Goal: Transaction & Acquisition: Purchase product/service

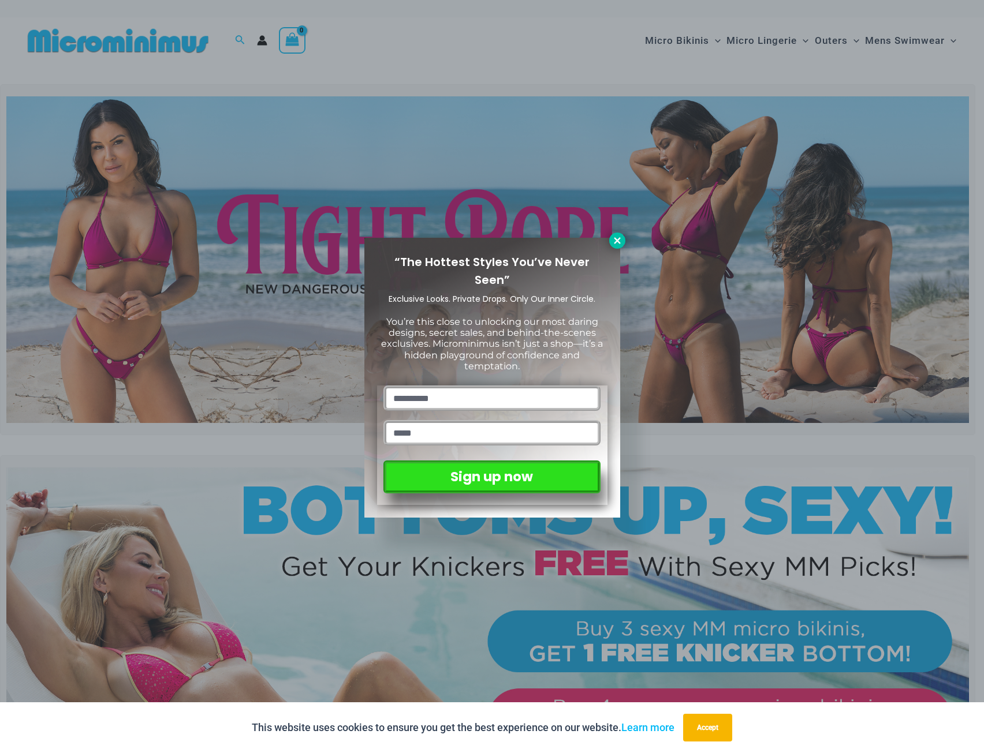
click at [621, 240] on icon at bounding box center [617, 241] width 10 height 10
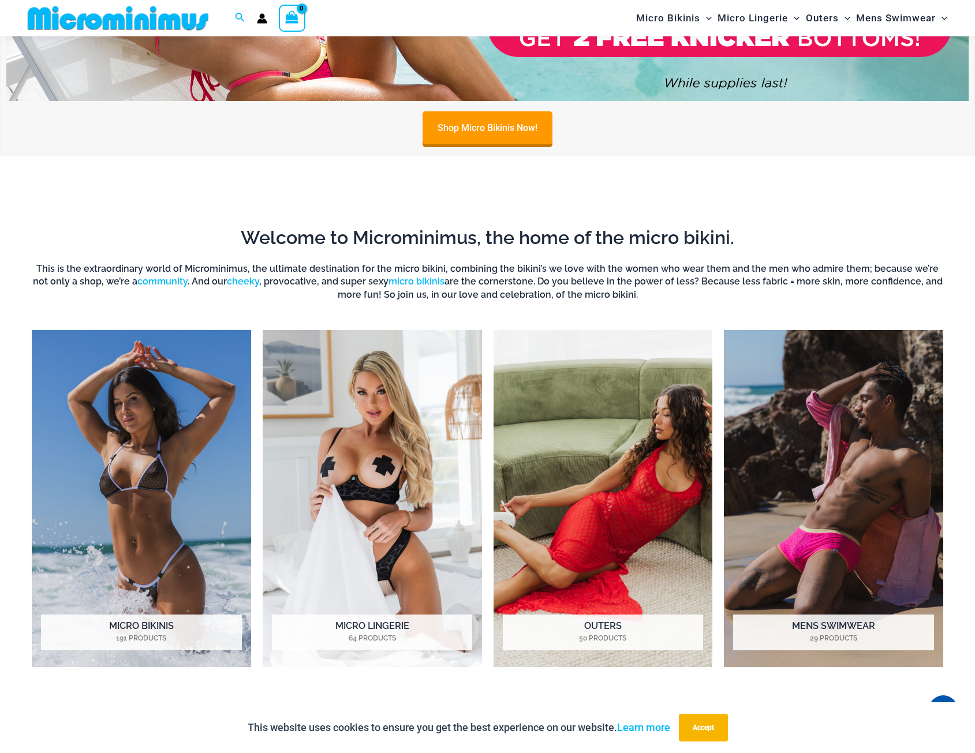
scroll to position [857, 0]
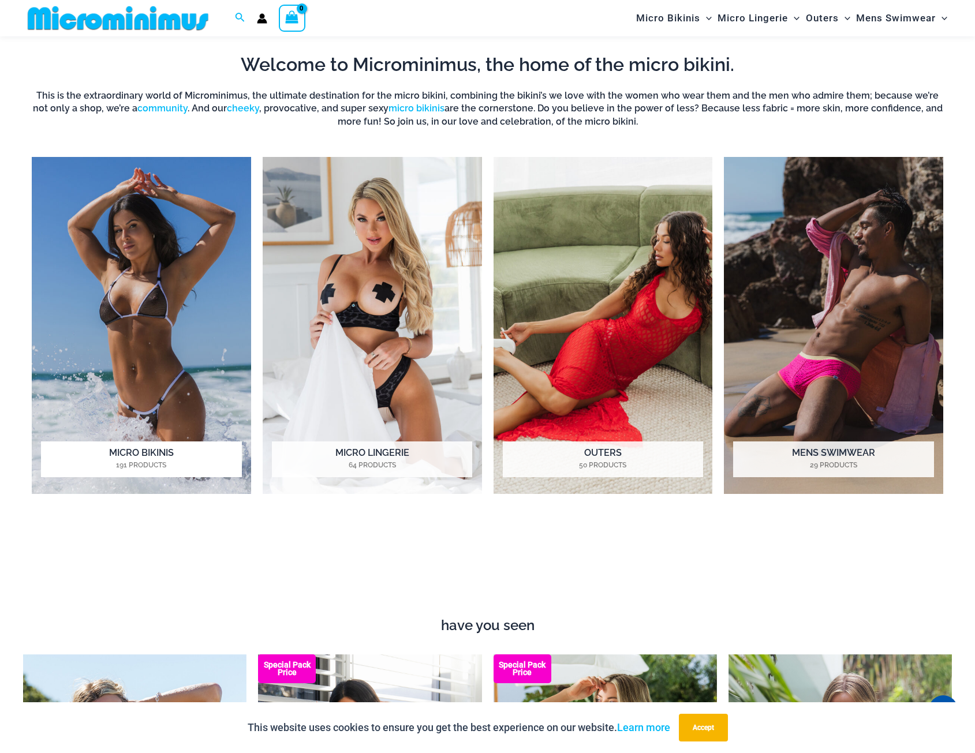
click at [101, 323] on img "Visit product category Micro Bikinis" at bounding box center [141, 325] width 219 height 337
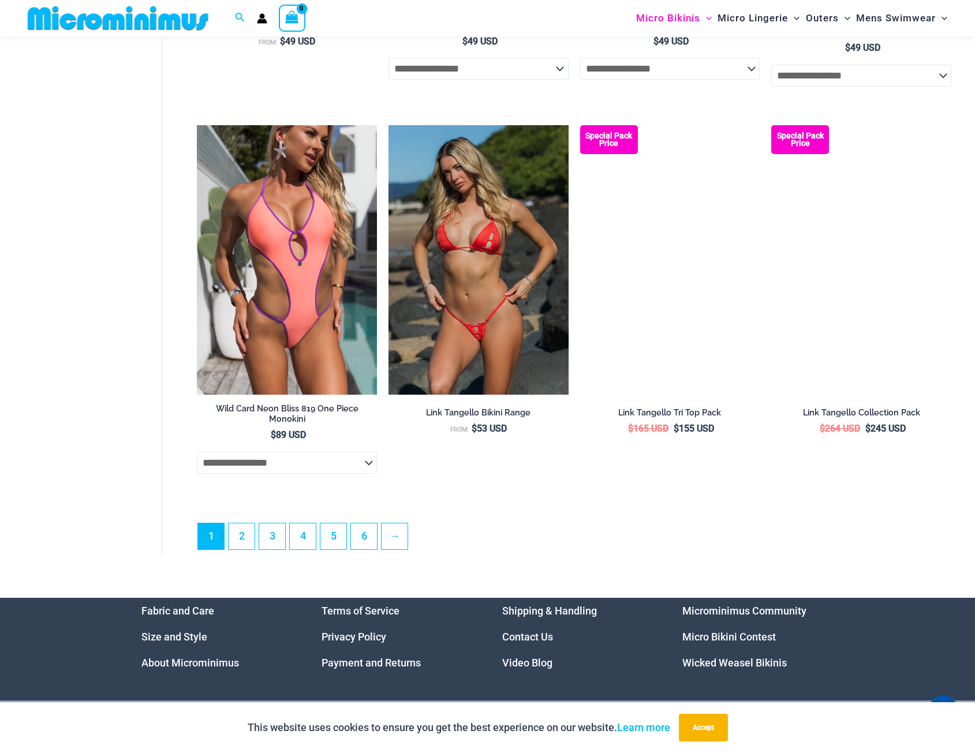
scroll to position [2994, 0]
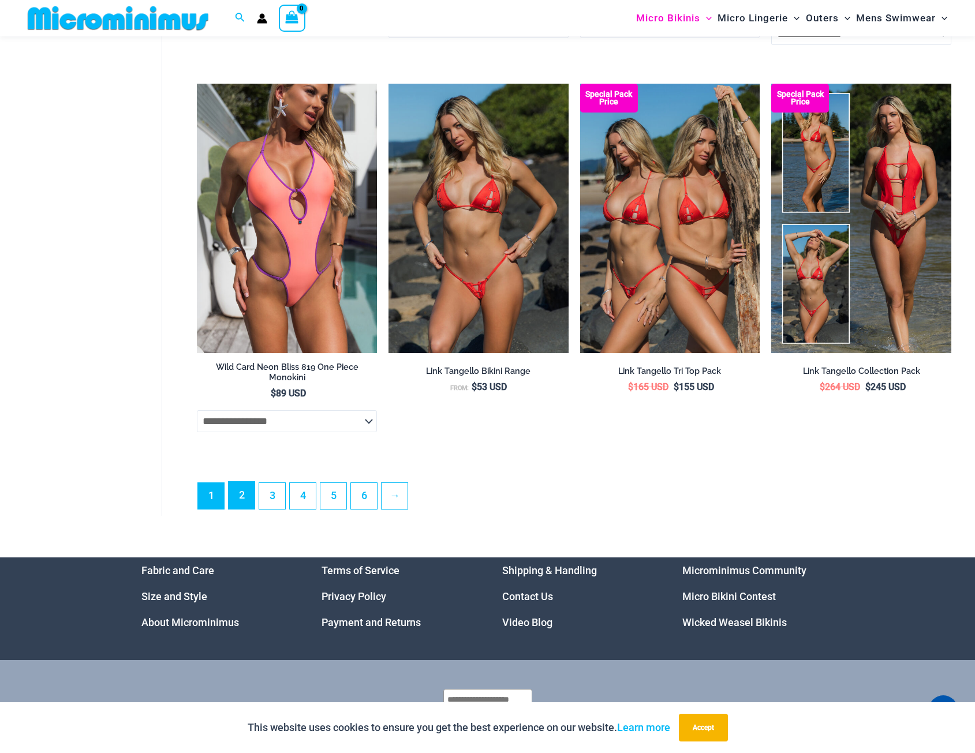
click at [237, 506] on link "2" at bounding box center [242, 495] width 26 height 27
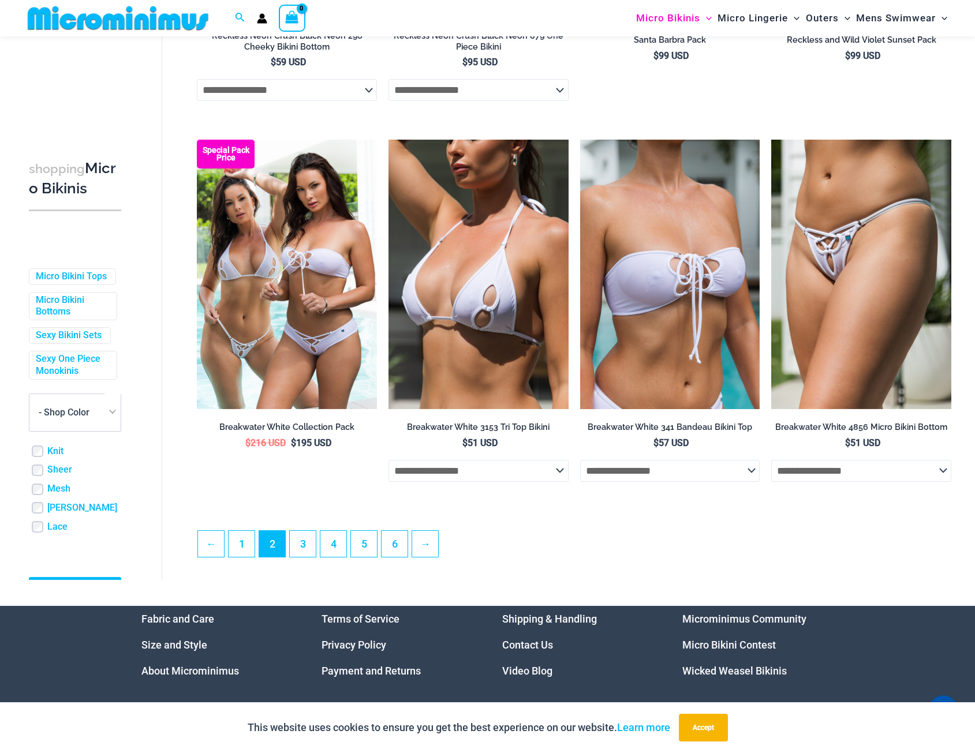
scroll to position [2703, 0]
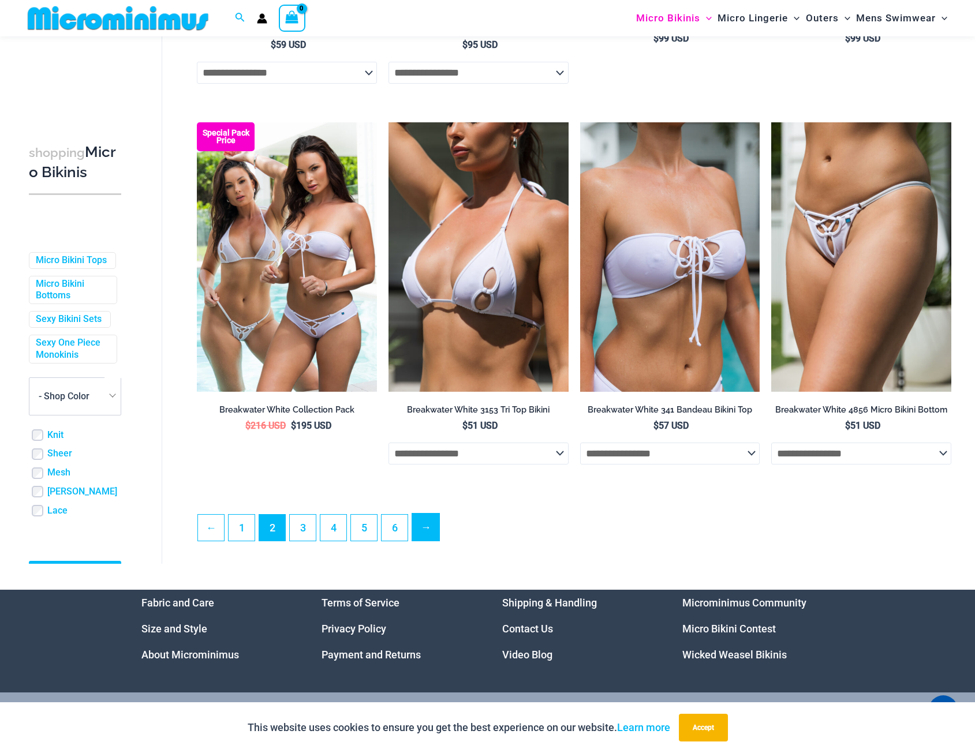
click at [431, 537] on link "→" at bounding box center [425, 527] width 27 height 27
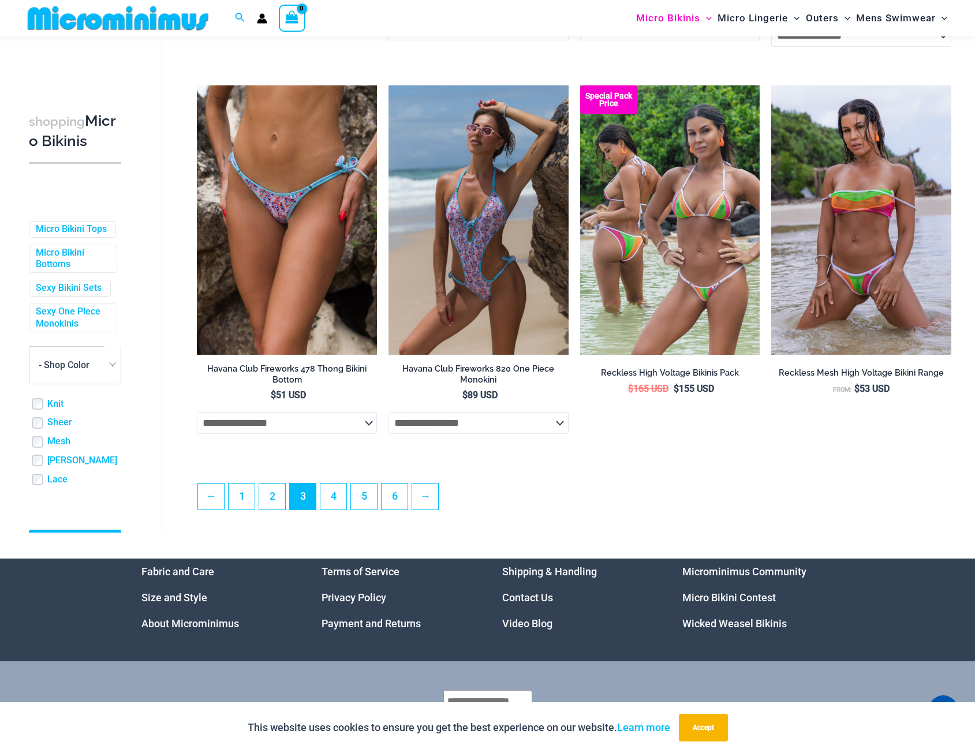
scroll to position [2819, 0]
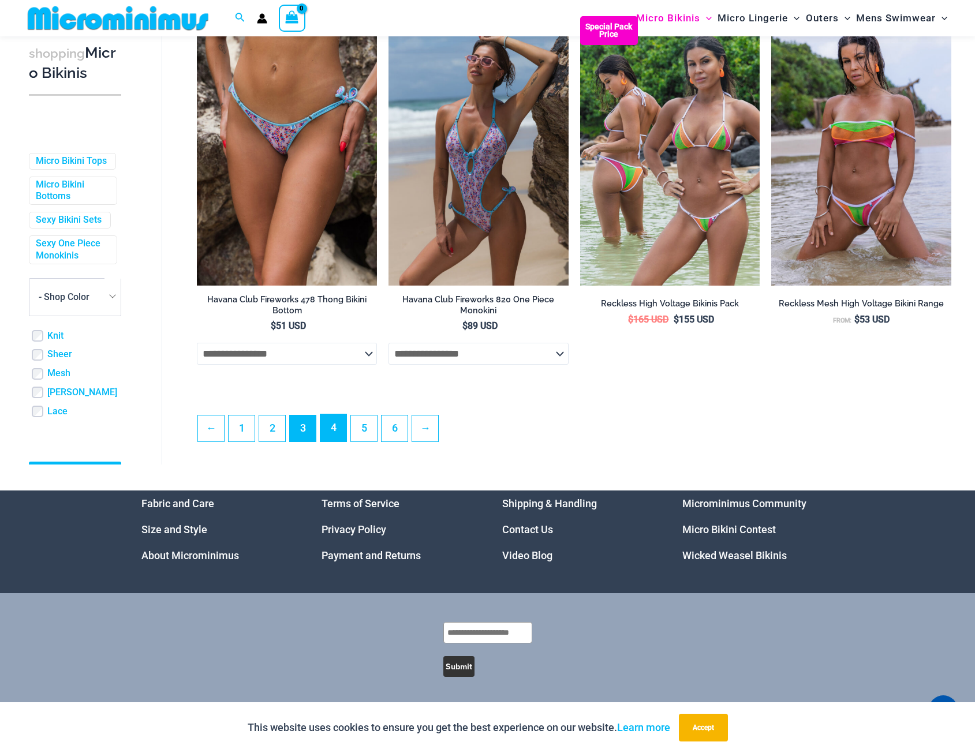
click at [338, 436] on link "4" at bounding box center [333, 427] width 26 height 27
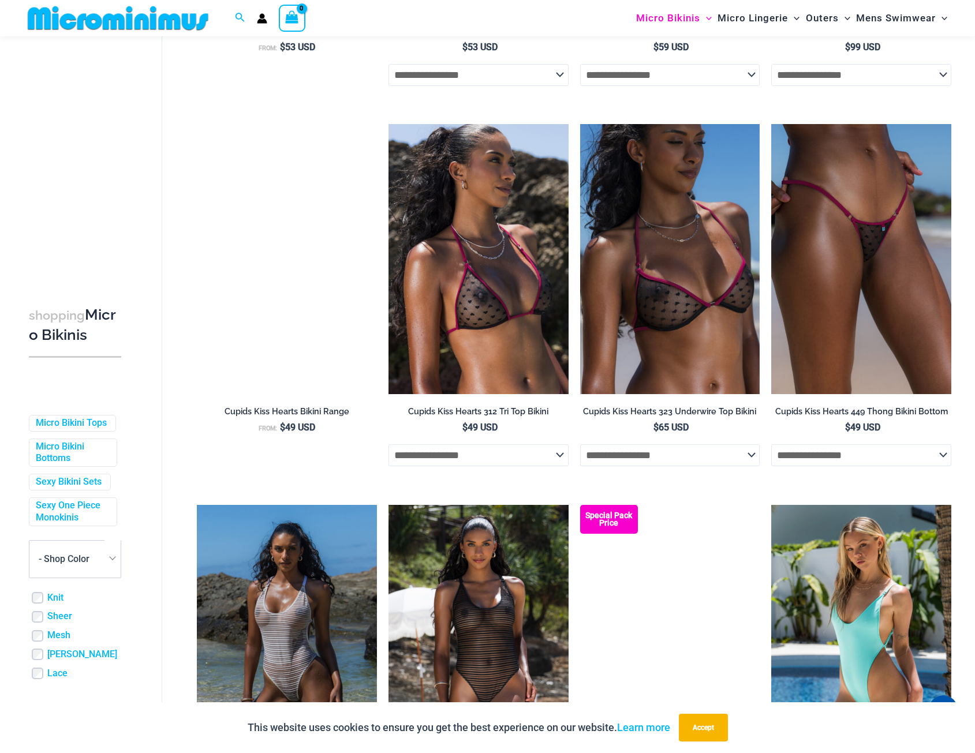
scroll to position [1549, 0]
